Goal: Task Accomplishment & Management: Manage account settings

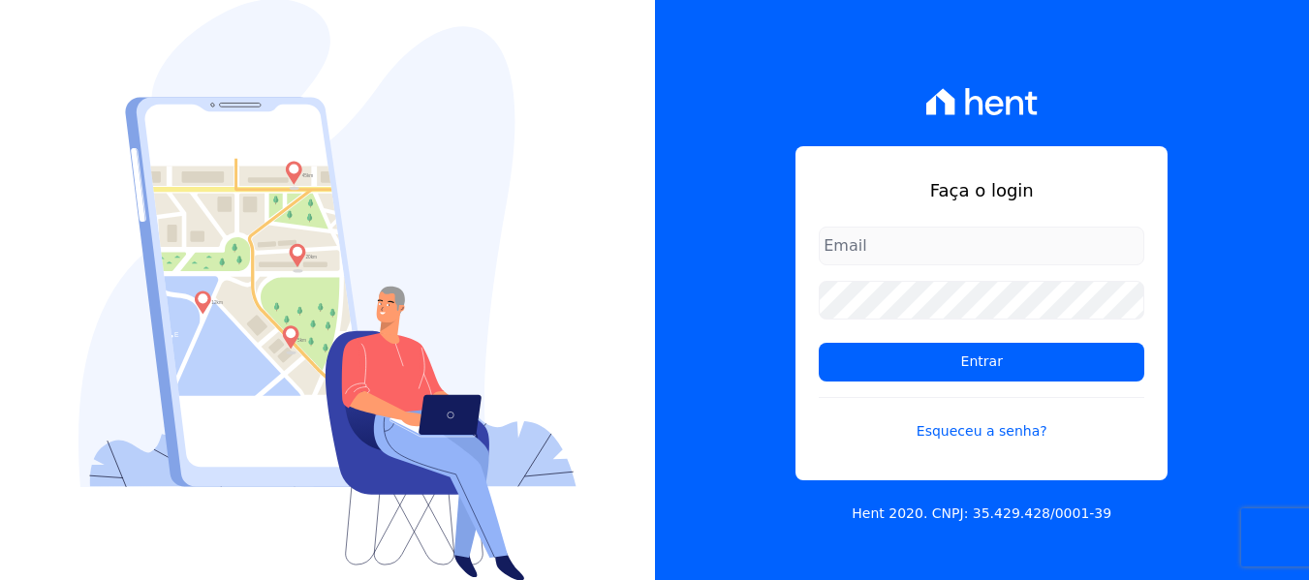
click at [890, 255] on input "email" at bounding box center [982, 246] width 326 height 39
type input "heloisa@sitiodosipes.com.br"
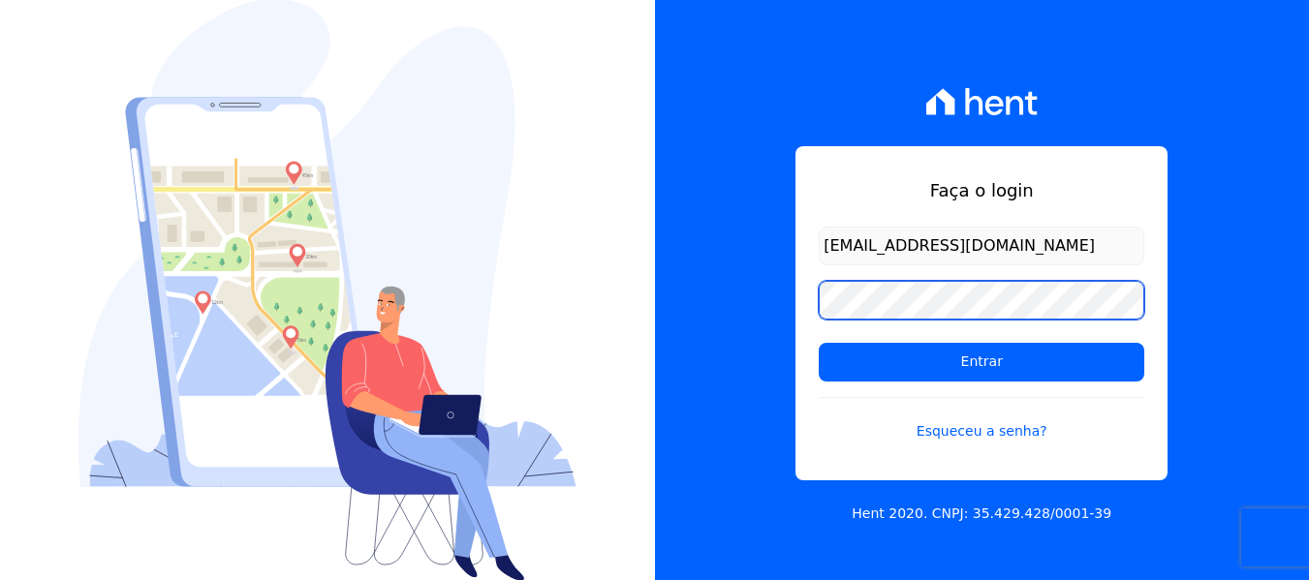
click at [819, 343] on input "Entrar" at bounding box center [982, 362] width 326 height 39
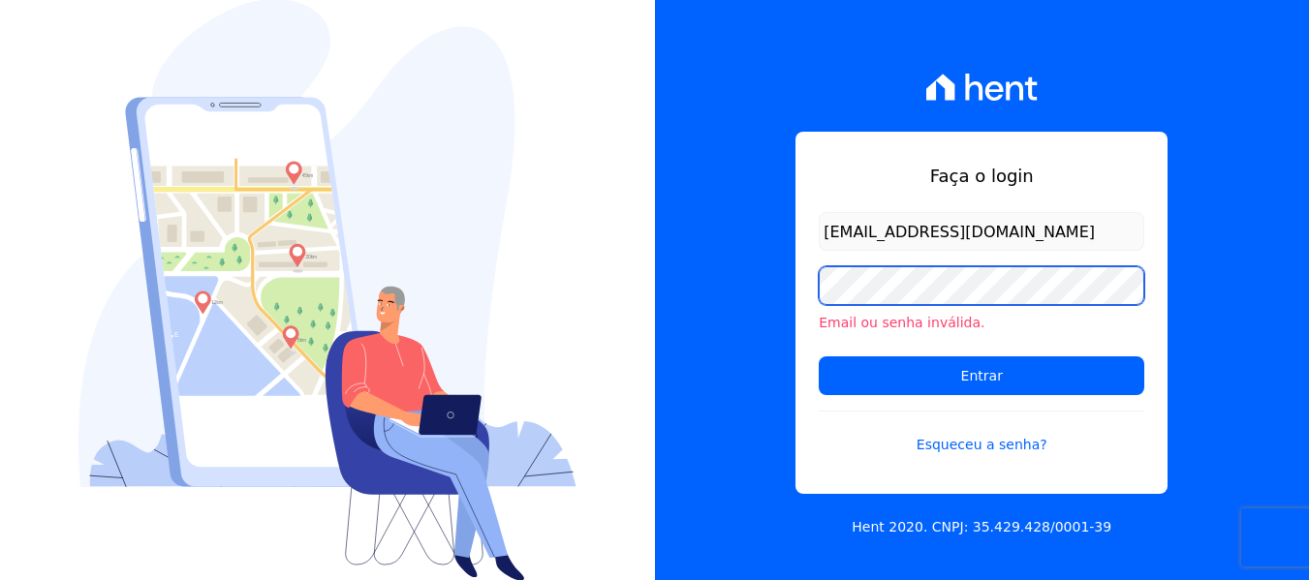
click at [819, 357] on input "Entrar" at bounding box center [982, 376] width 326 height 39
click at [993, 442] on link "Esqueceu a senha?" at bounding box center [982, 433] width 326 height 45
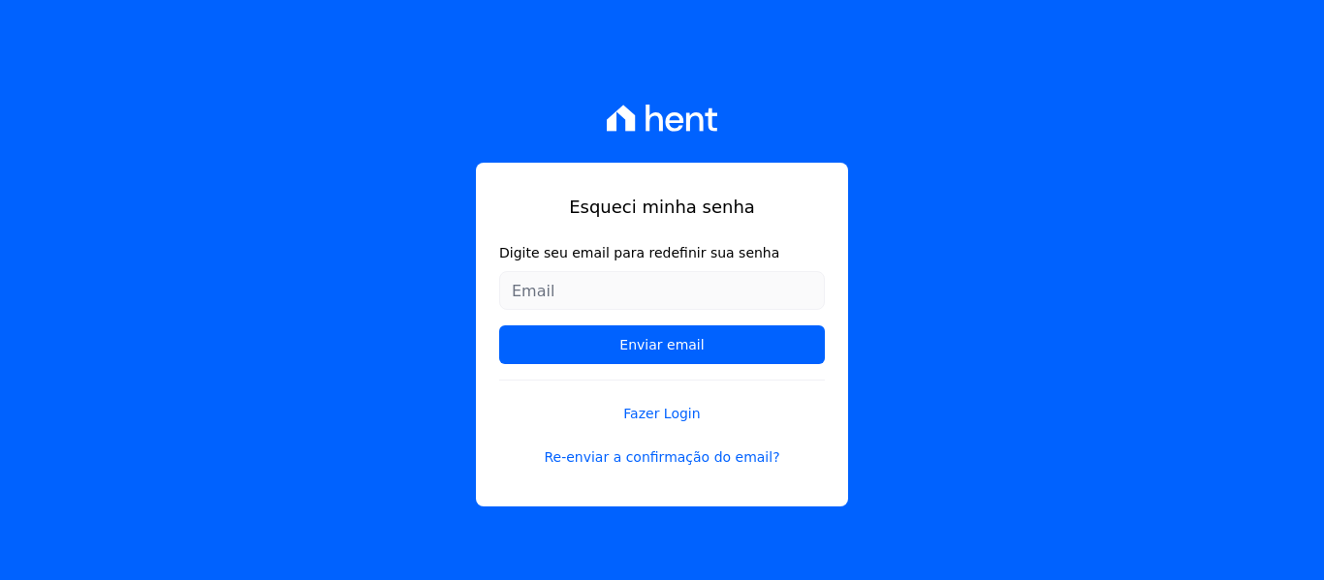
click at [724, 291] on input "Digite seu email para redefinir sua senha" at bounding box center [662, 290] width 326 height 39
drag, startPoint x: 576, startPoint y: 290, endPoint x: 654, endPoint y: 293, distance: 78.5
click at [654, 293] on input "[EMAIL_ADDRESS][DOMAIN_NAME]" at bounding box center [662, 290] width 326 height 39
type input "heloisa@ippesurbanizadora.com.br"
click at [63, 225] on div "Esqueci minha senha Digite seu email para redefinir sua senha heloisa@ippesurba…" at bounding box center [662, 290] width 1324 height 580
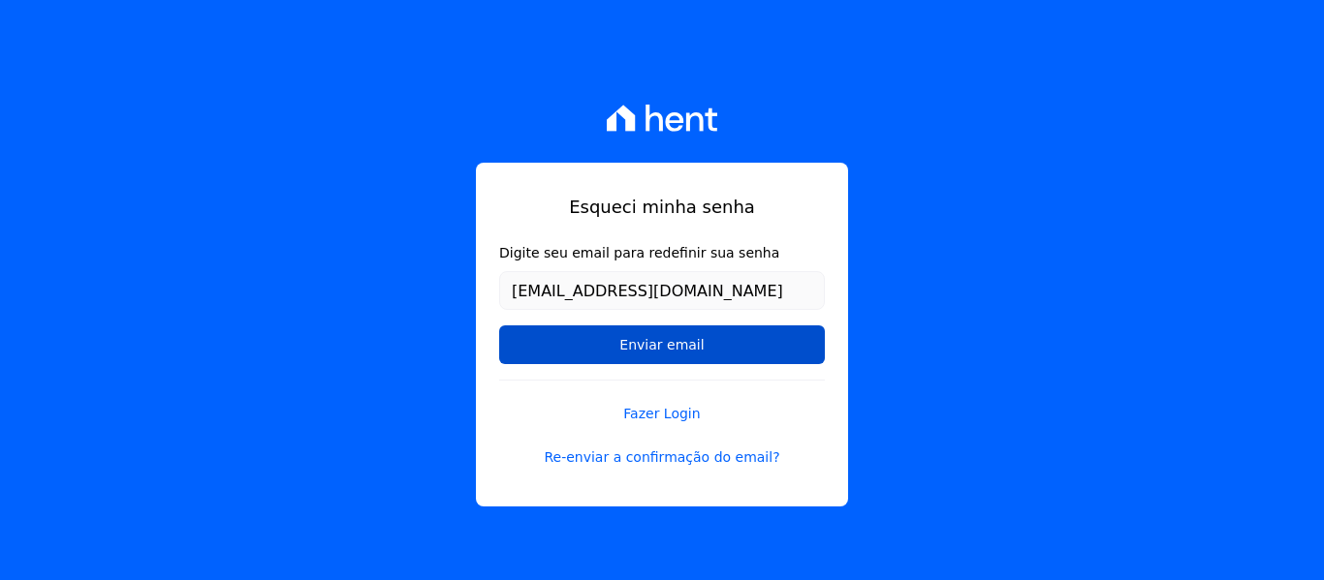
click at [627, 344] on input "Enviar email" at bounding box center [662, 345] width 326 height 39
click at [718, 336] on input "Enviar email" at bounding box center [662, 345] width 326 height 39
click at [627, 334] on input "Enviar email" at bounding box center [662, 345] width 326 height 39
click at [631, 340] on input "Enviar email" at bounding box center [662, 345] width 326 height 39
click at [633, 340] on input "Enviar email" at bounding box center [662, 345] width 326 height 39
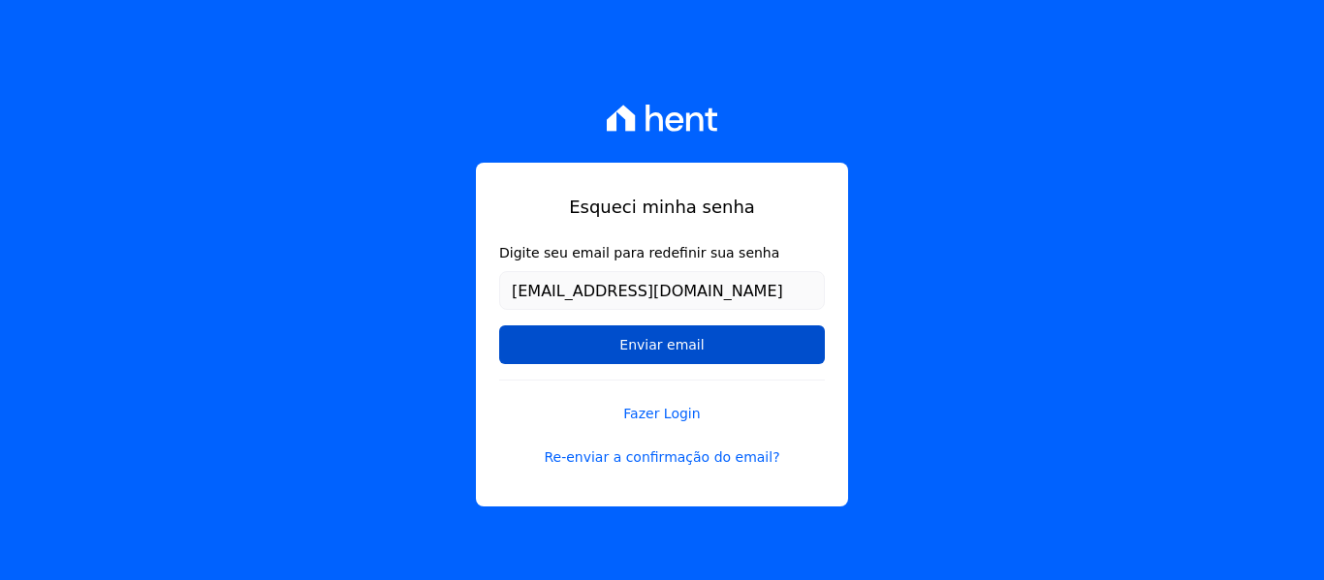
click at [634, 340] on input "Enviar email" at bounding box center [662, 345] width 326 height 39
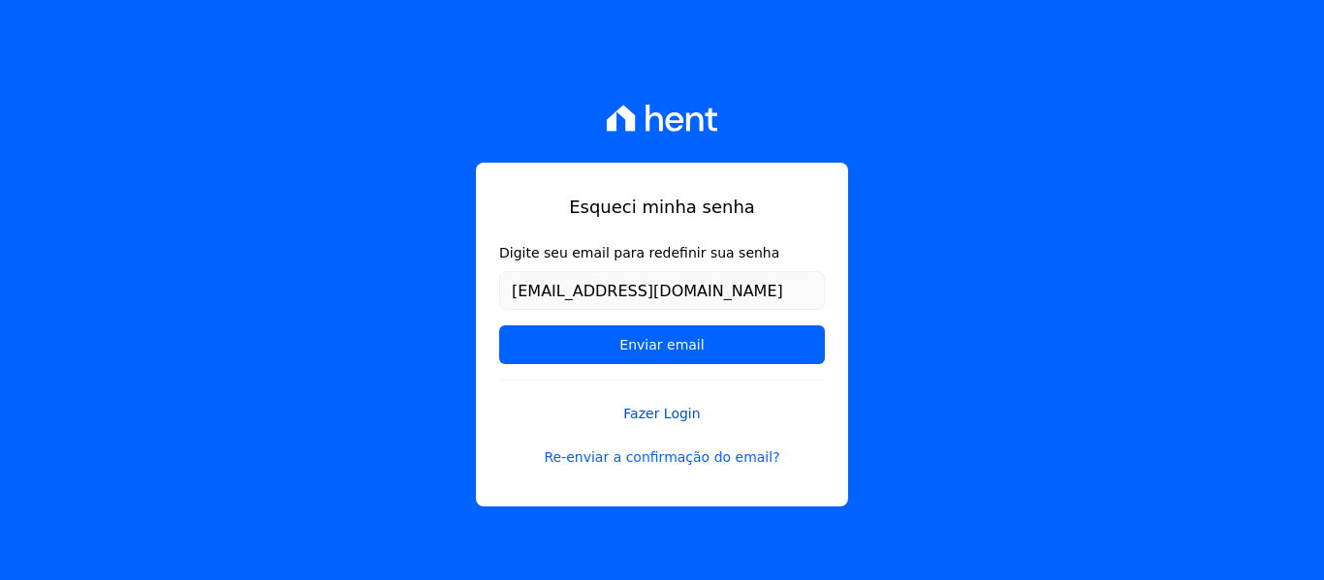
click at [652, 412] on link "Fazer Login" at bounding box center [662, 402] width 326 height 45
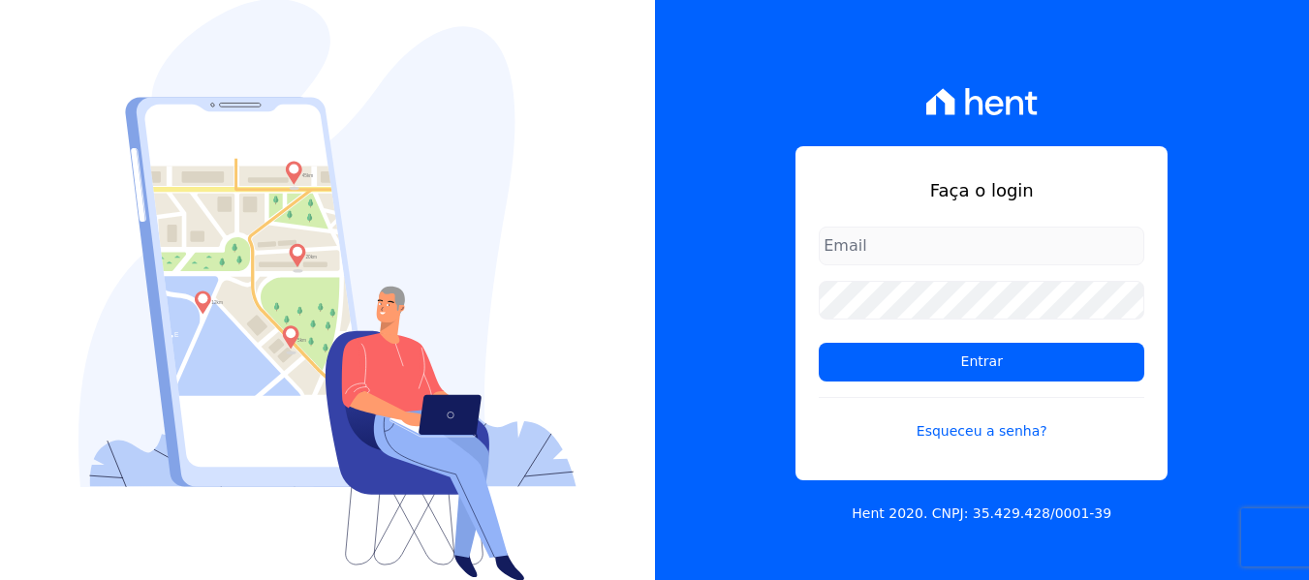
click at [948, 261] on input "email" at bounding box center [982, 246] width 326 height 39
type input "heloisa@sitiodosipes.com.br"
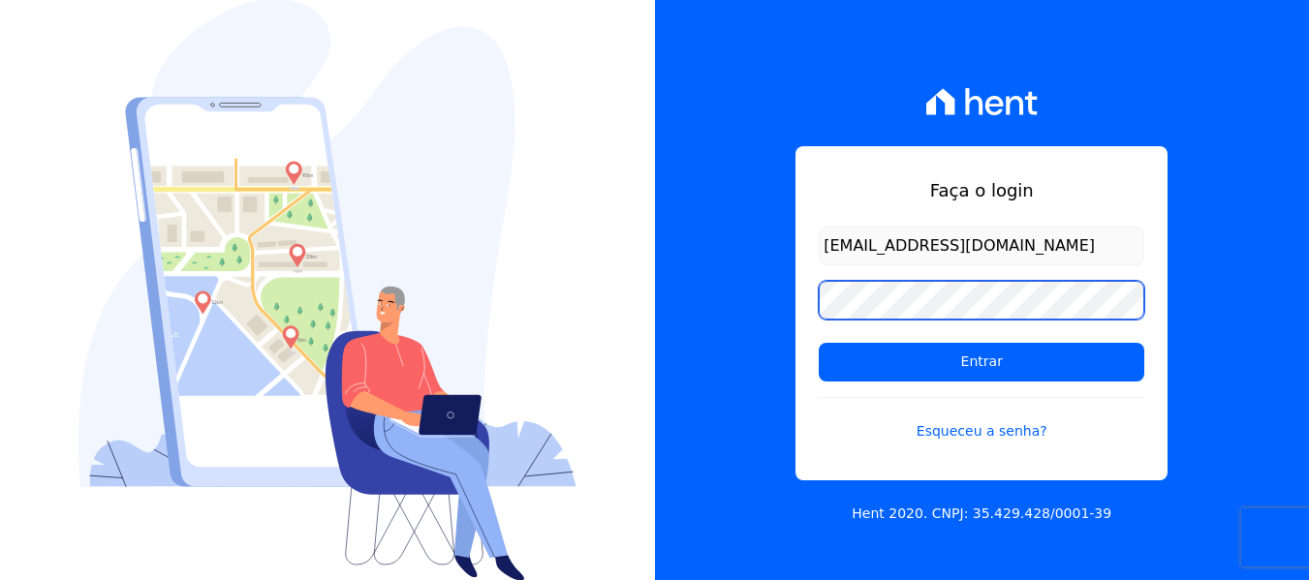
click at [819, 343] on input "Entrar" at bounding box center [982, 362] width 326 height 39
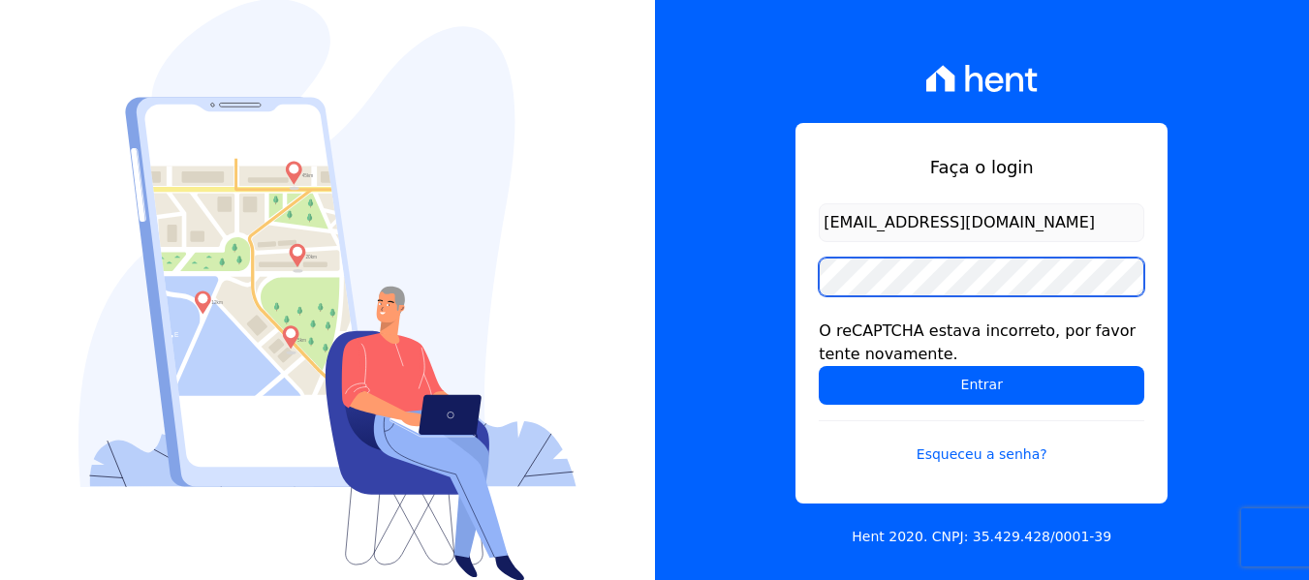
click at [819, 366] on input "Entrar" at bounding box center [982, 385] width 326 height 39
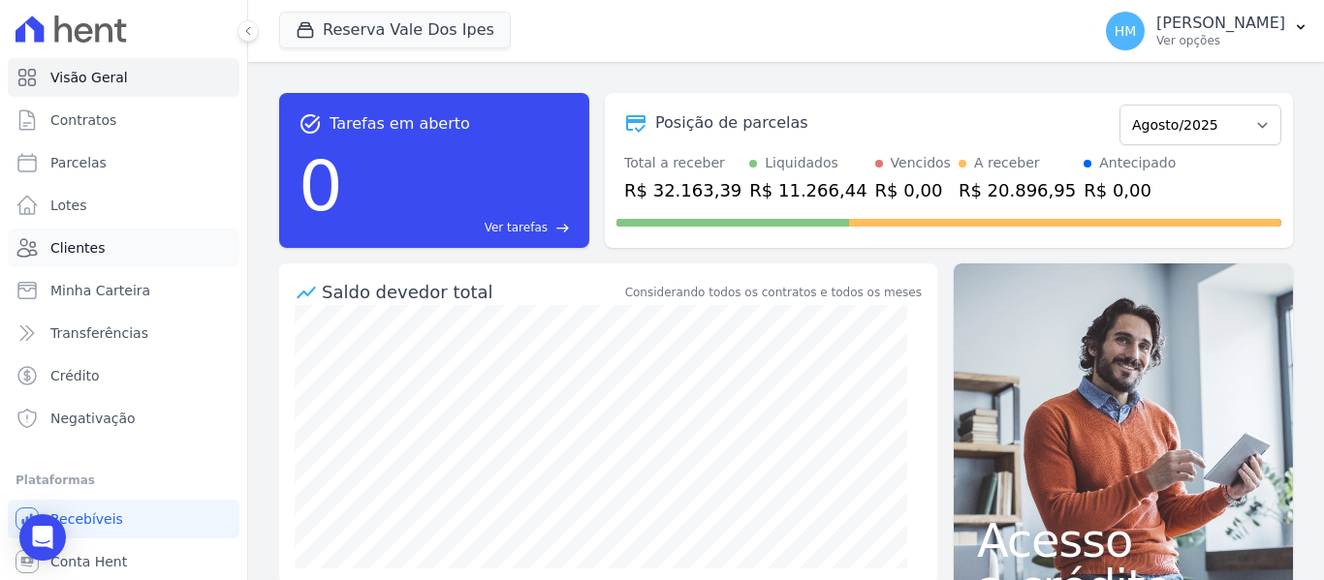
scroll to position [44, 0]
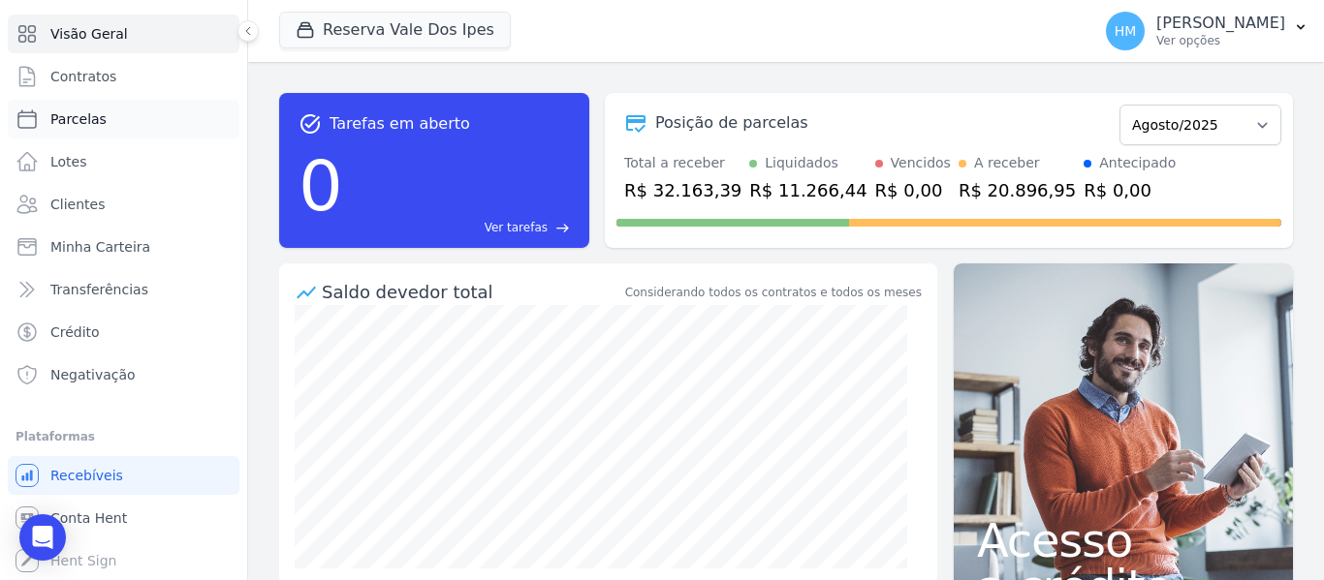
click at [110, 110] on link "Parcelas" at bounding box center [124, 119] width 232 height 39
select select
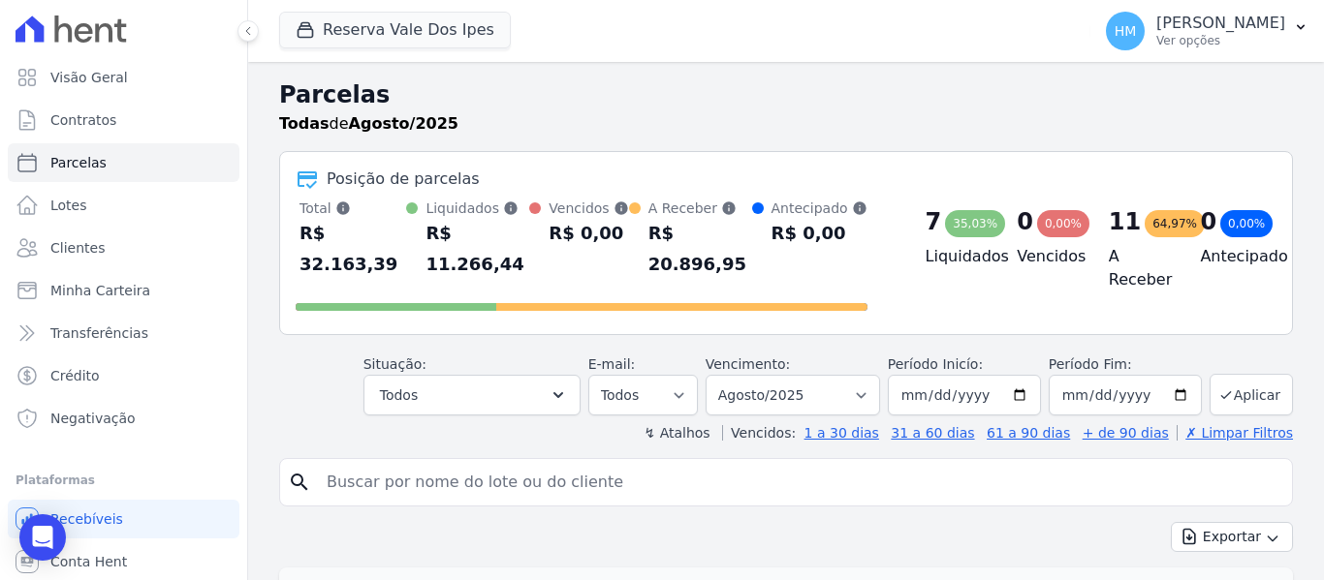
scroll to position [194, 0]
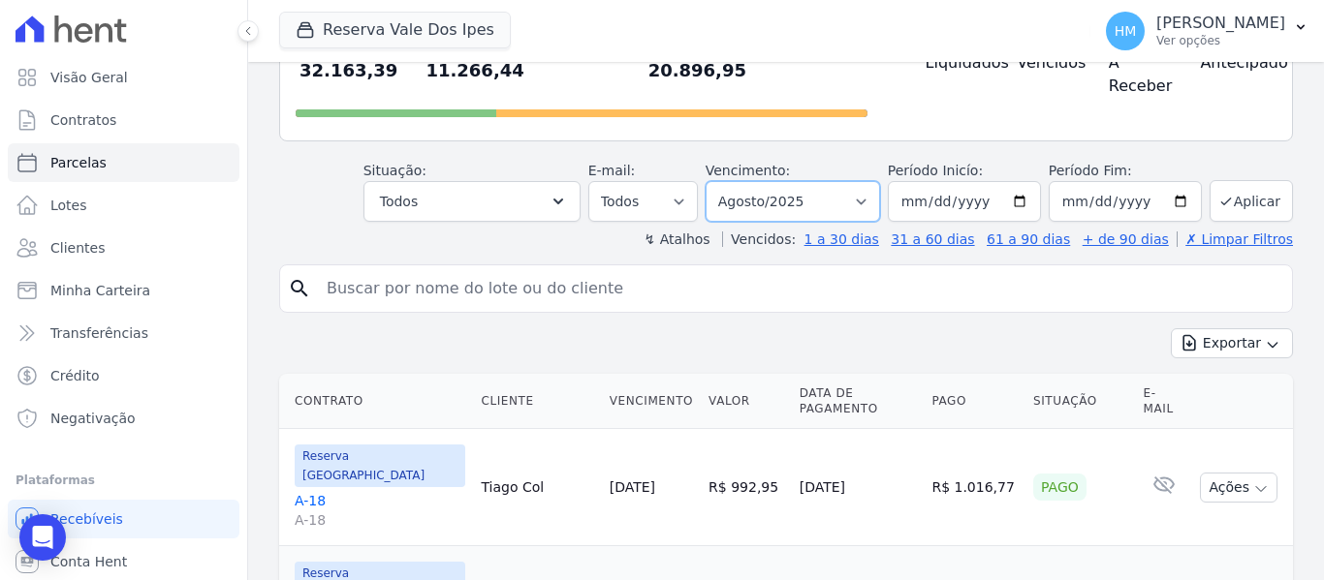
click at [785, 181] on select "Filtrar por período ──────── Todos os meses Setembro/2024 Outubro/2024 Novembro…" at bounding box center [792, 201] width 174 height 41
select select "06/2025"
click at [718, 181] on select "Filtrar por período ──────── Todos os meses Setembro/2024 Outubro/2024 Novembro…" at bounding box center [792, 201] width 174 height 41
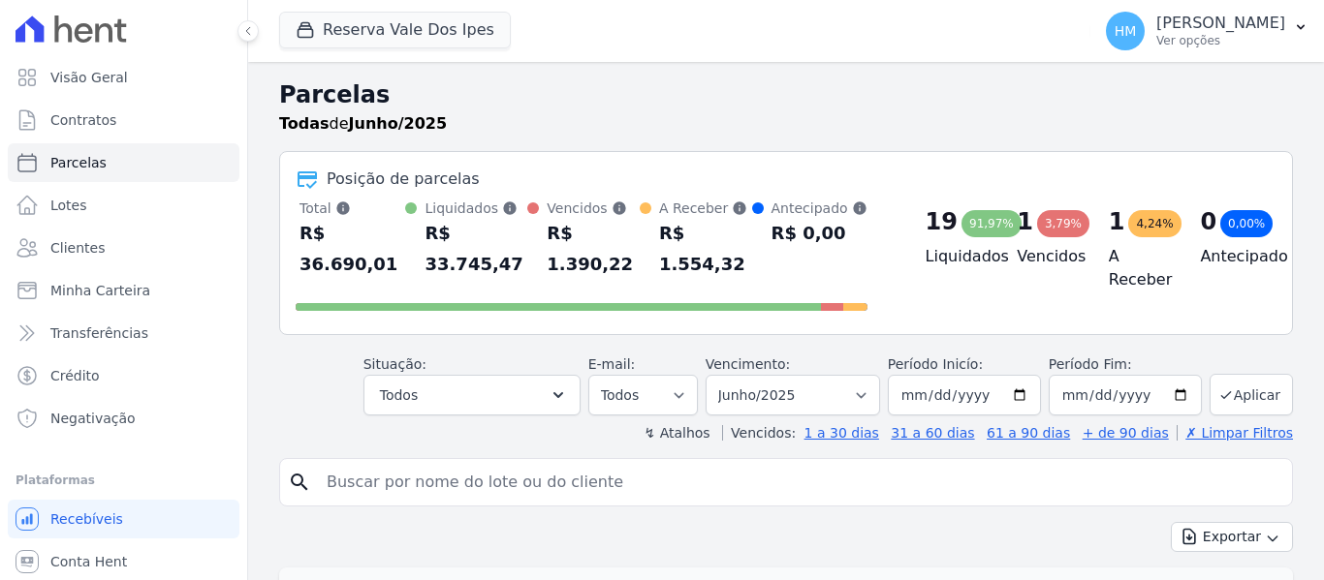
select select
click at [834, 375] on select "Filtrar por período ──────── Todos os meses Setembro/2024 Outubro/2024 Novembro…" at bounding box center [792, 395] width 174 height 41
select select "07/2025"
click at [718, 375] on select "Filtrar por período ──────── Todos os meses Setembro/2024 Outubro/2024 Novembro…" at bounding box center [792, 395] width 174 height 41
select select
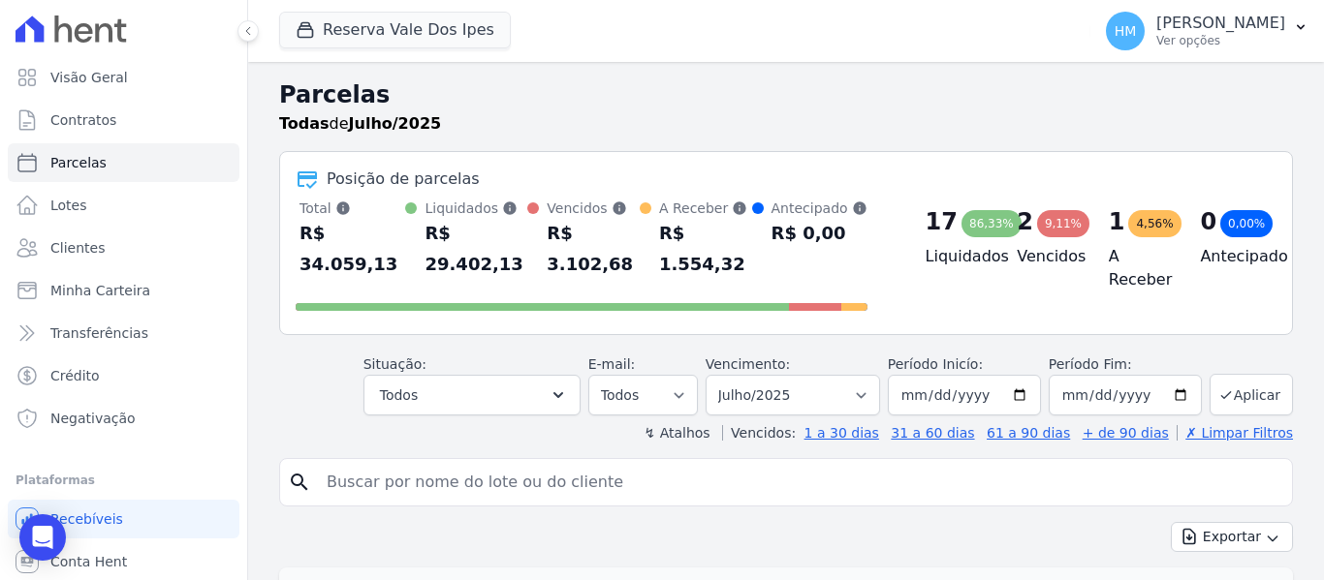
scroll to position [44, 0]
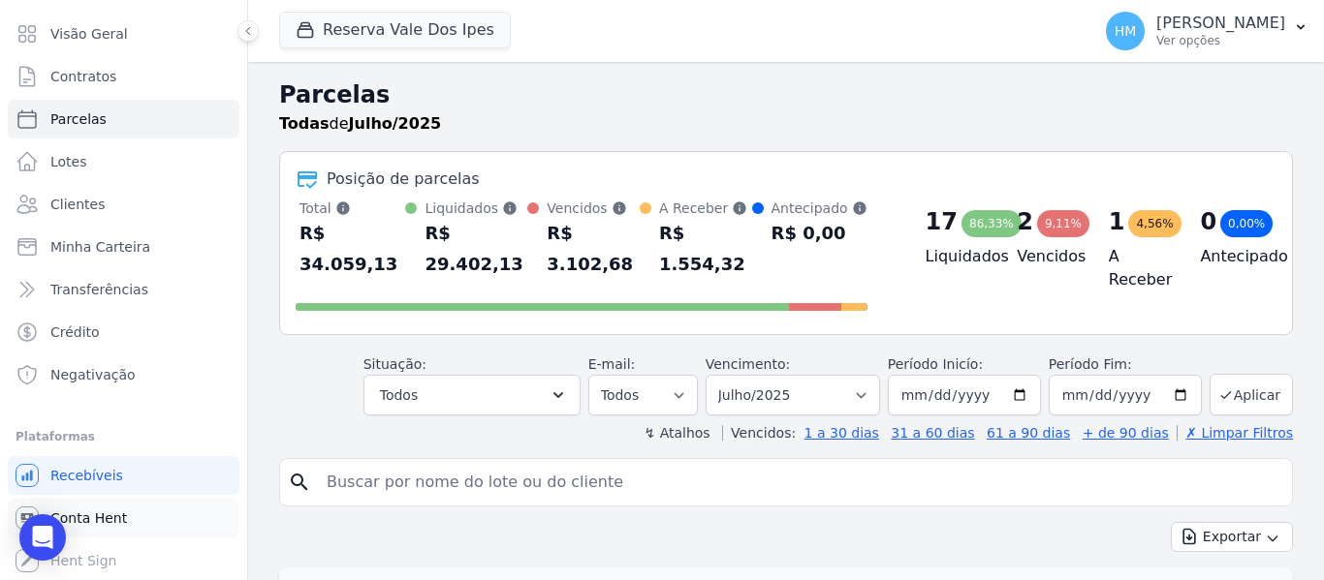
click at [159, 524] on link "Conta Hent" at bounding box center [124, 518] width 232 height 39
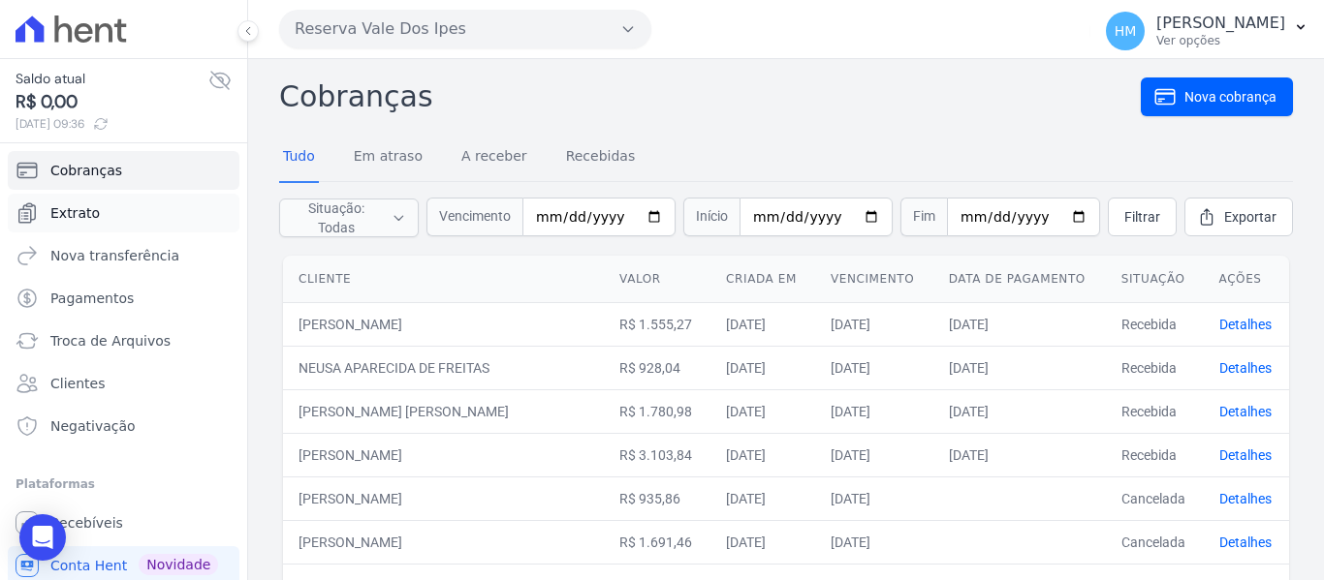
click at [160, 211] on link "Extrato" at bounding box center [124, 213] width 232 height 39
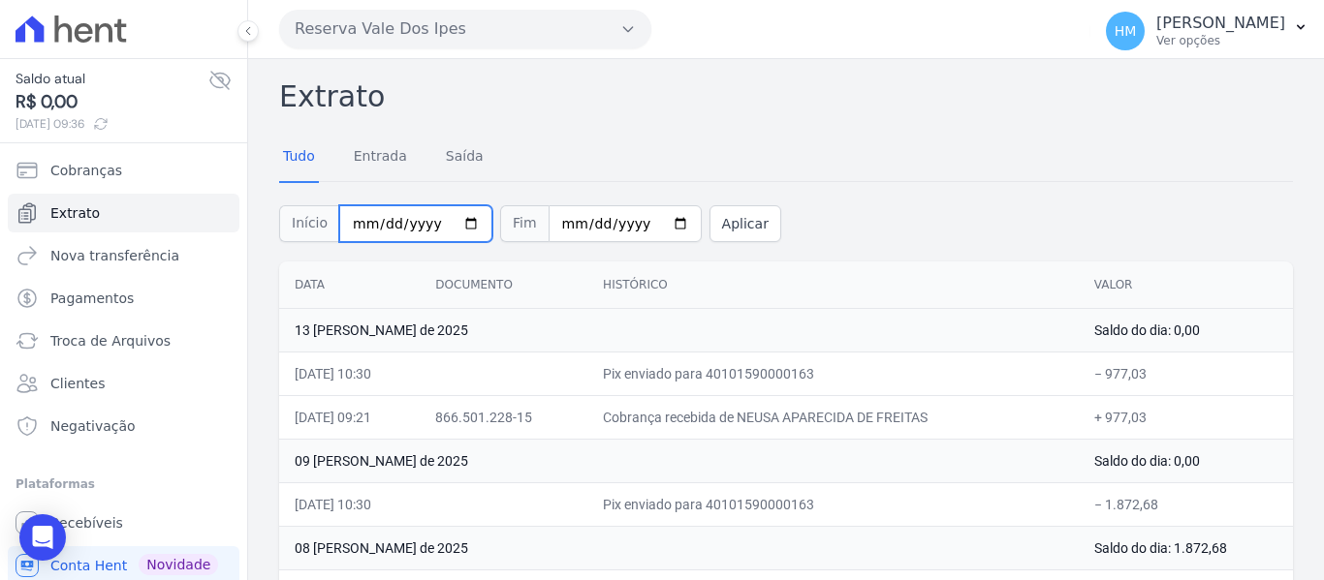
click at [459, 215] on input "2025-08-01" at bounding box center [415, 223] width 153 height 37
type input "[DATE]"
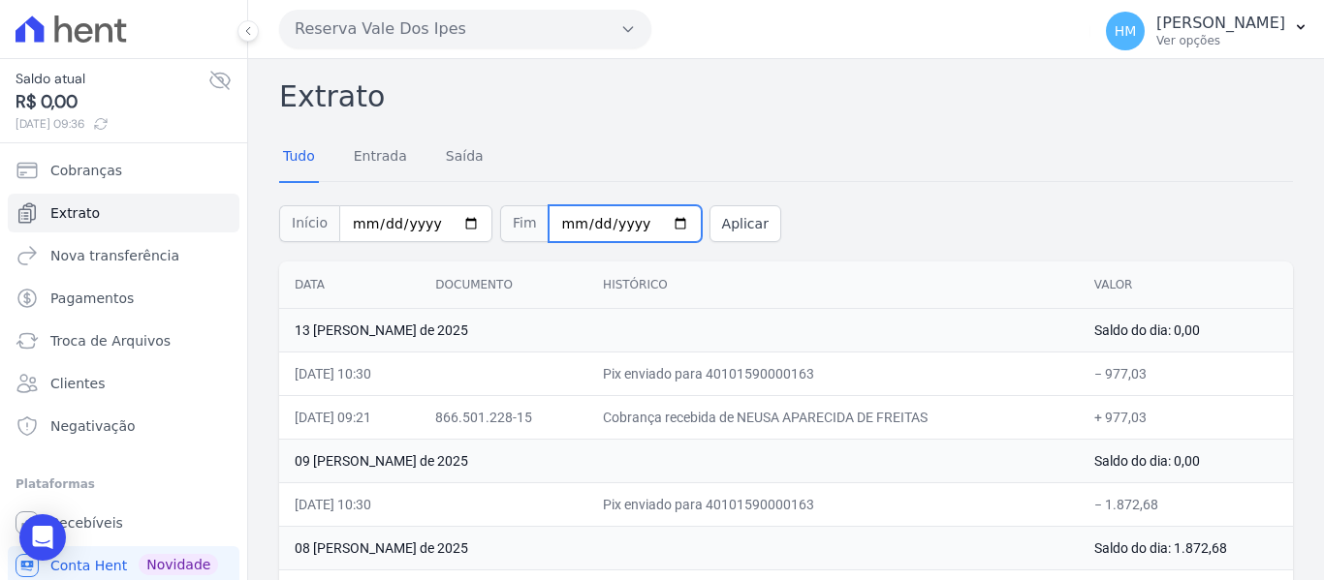
click at [660, 233] on input "[DATE]" at bounding box center [624, 223] width 153 height 37
click at [653, 218] on input "[DATE]" at bounding box center [624, 223] width 153 height 37
click at [709, 224] on button "Aplicar" at bounding box center [745, 223] width 72 height 37
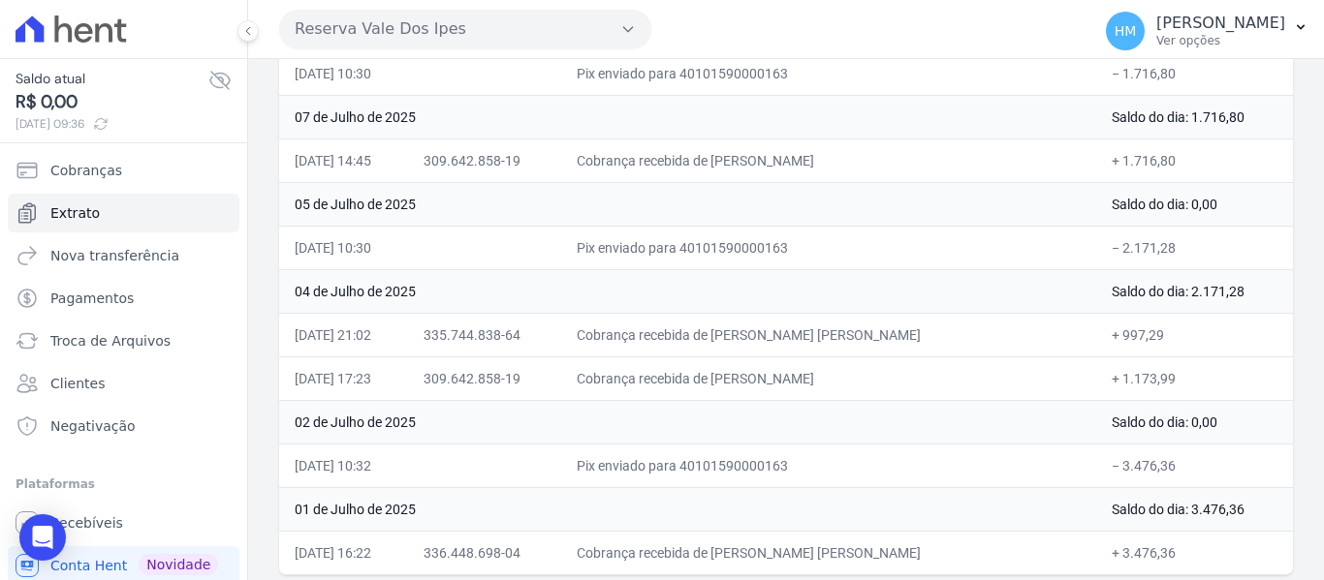
scroll to position [2143, 0]
